Goal: Task Accomplishment & Management: Manage account settings

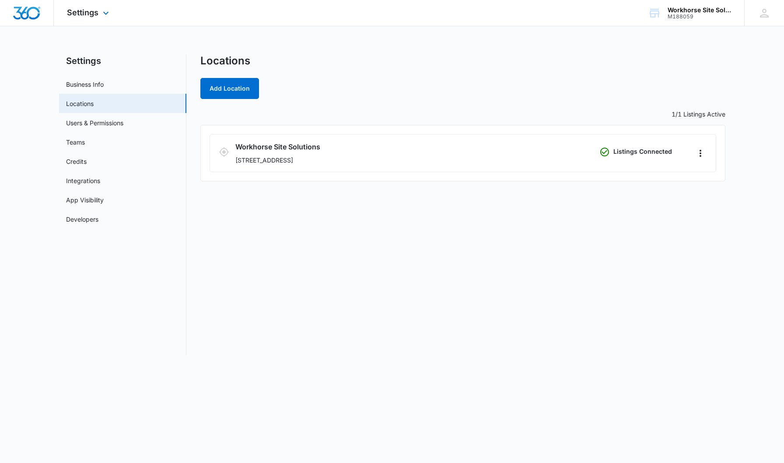
click at [33, 10] on img "Dashboard" at bounding box center [27, 13] width 28 height 13
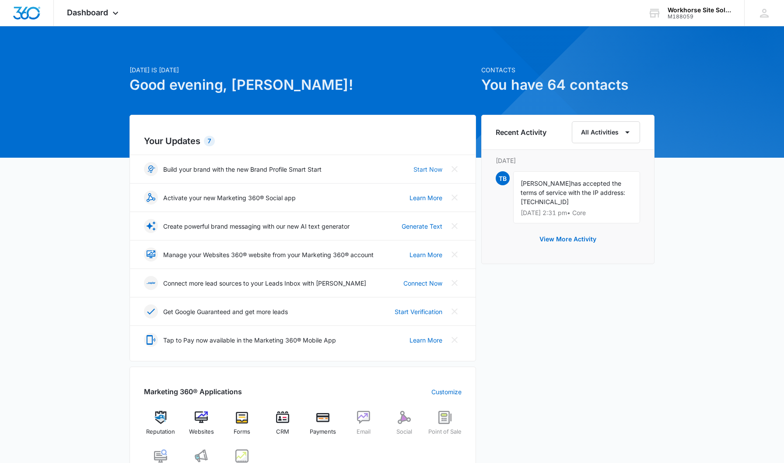
click at [428, 171] on link "Start Now" at bounding box center [428, 169] width 29 height 9
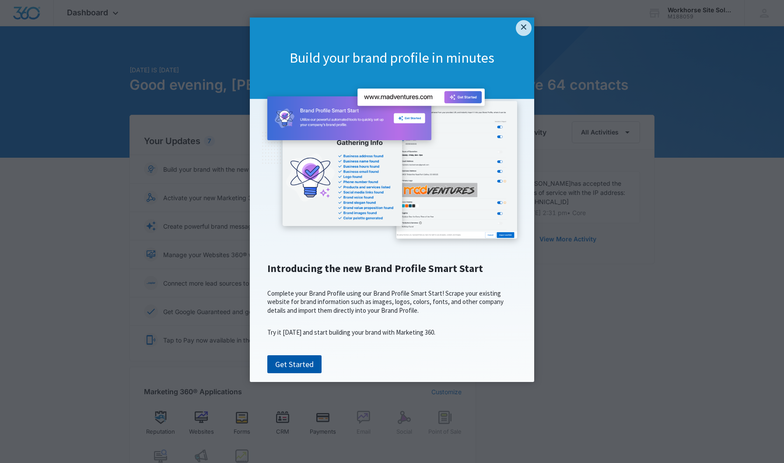
click at [294, 373] on link "Get Started" at bounding box center [294, 364] width 54 height 18
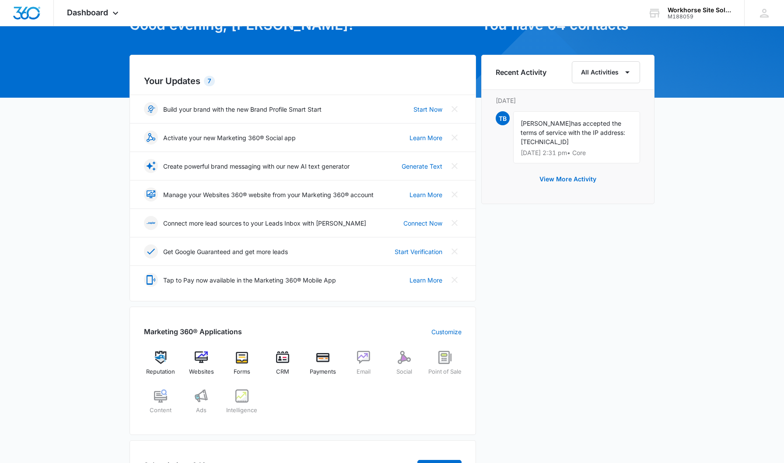
scroll to position [64, 0]
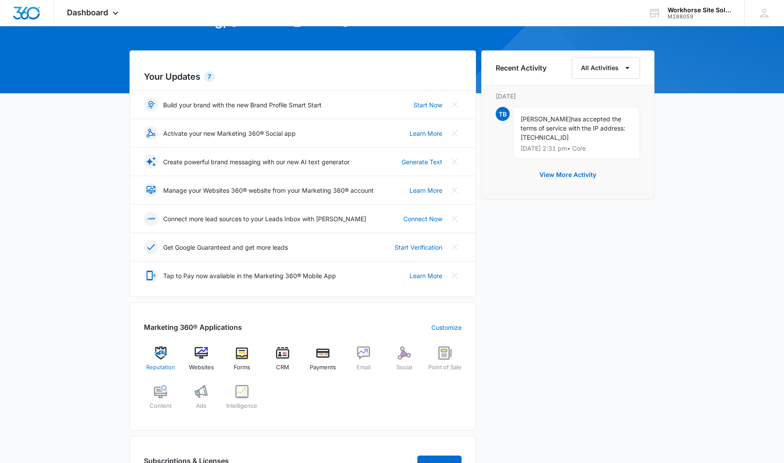
click at [161, 362] on div "Reputation" at bounding box center [161, 362] width 34 height 32
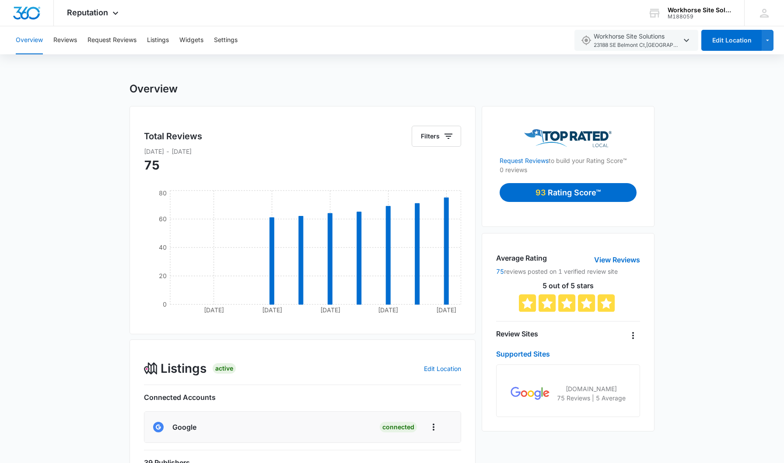
click at [559, 193] on p "Rating Score™" at bounding box center [574, 192] width 53 height 12
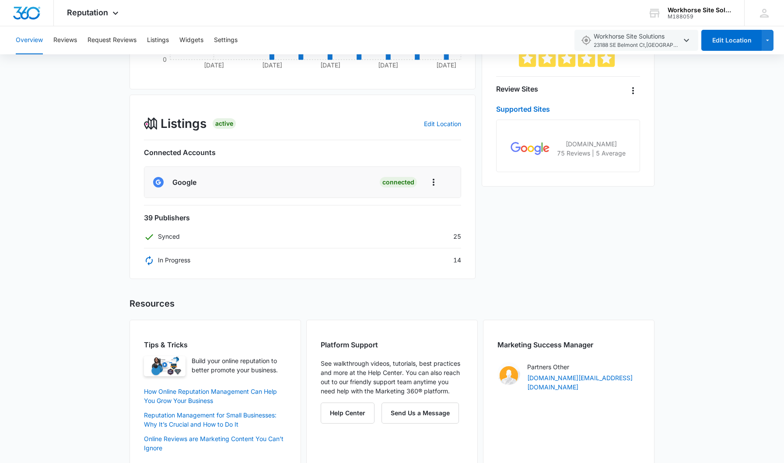
scroll to position [246, 0]
click at [180, 262] on p "In Progress" at bounding box center [167, 258] width 46 height 9
click at [326, 268] on div "Listings Active Edit Location Connected Accounts Google Connected 39 Publishers…" at bounding box center [303, 185] width 346 height 184
click at [290, 230] on div "Synced 25" at bounding box center [302, 234] width 317 height 9
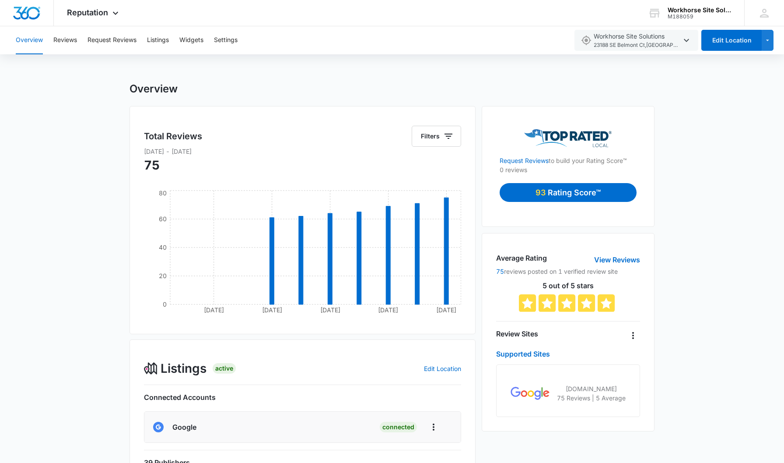
scroll to position [0, 0]
click at [164, 40] on button "Listings" at bounding box center [158, 40] width 22 height 28
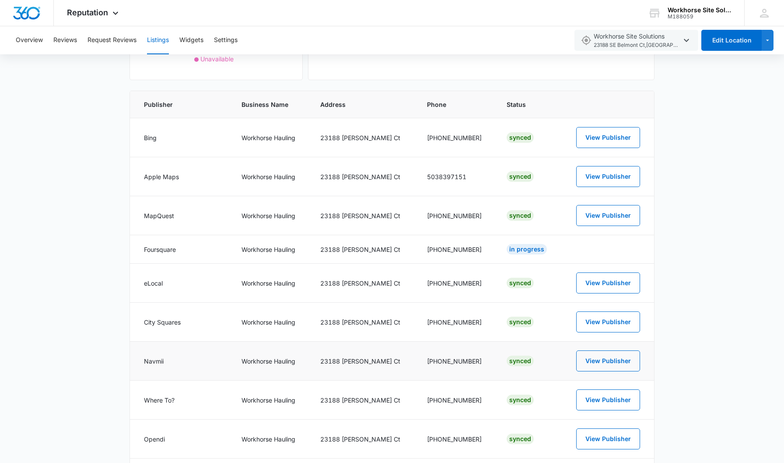
scroll to position [186, 0]
click at [293, 334] on td "Workhorse Hauling" at bounding box center [270, 322] width 79 height 39
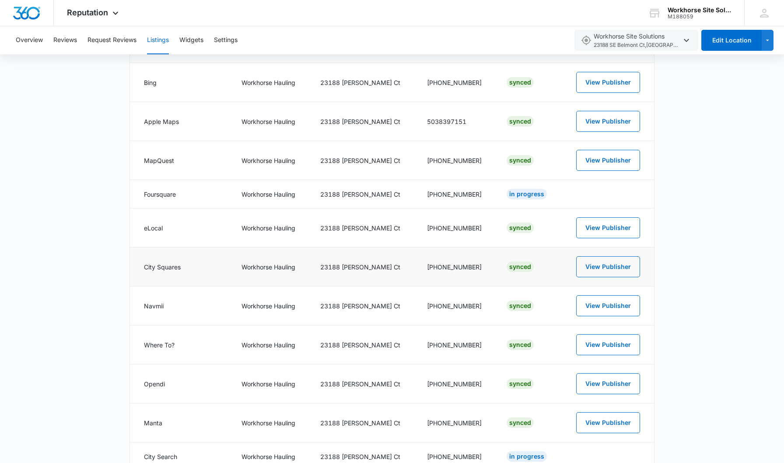
scroll to position [242, 0]
click at [365, 313] on td "23188 [PERSON_NAME] Ct" at bounding box center [363, 306] width 107 height 39
